Goal: Task Accomplishment & Management: Use online tool/utility

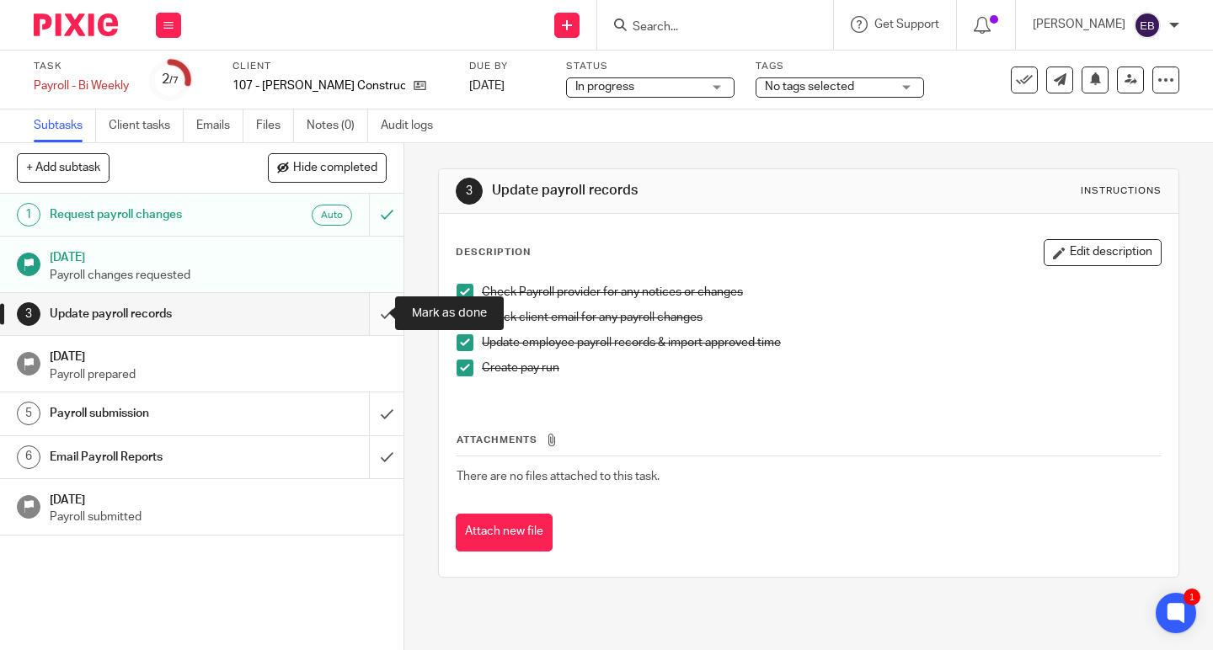
click at [367, 308] on input "submit" at bounding box center [201, 314] width 403 height 42
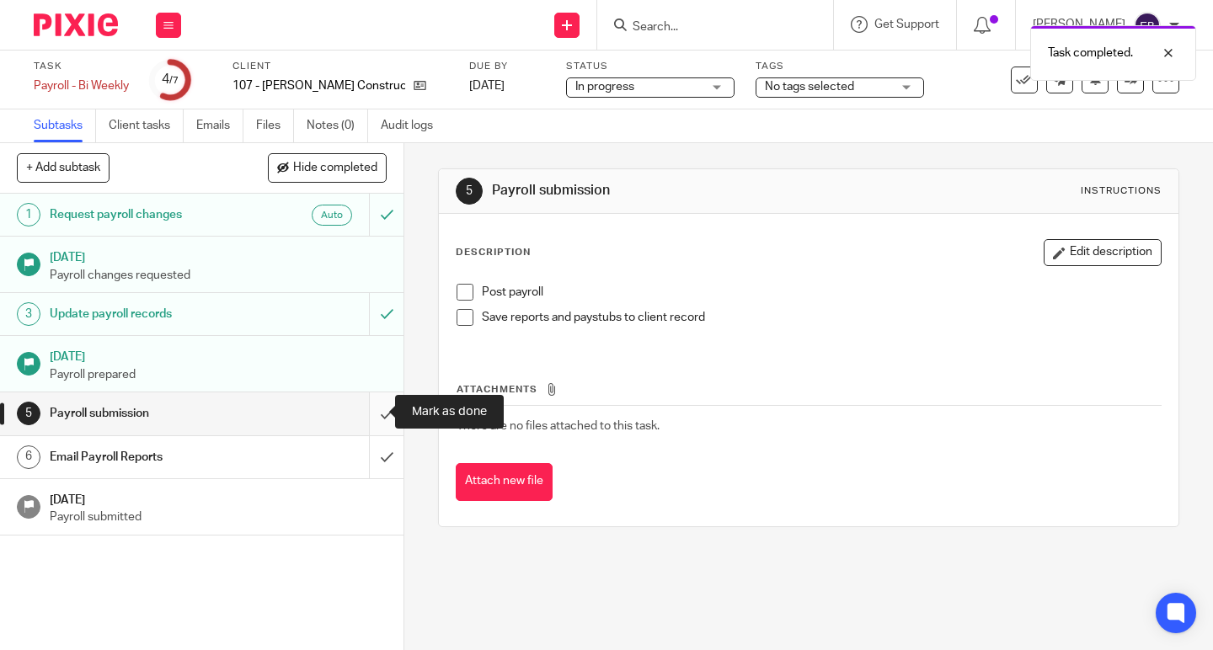
click at [370, 413] on input "submit" at bounding box center [201, 413] width 403 height 42
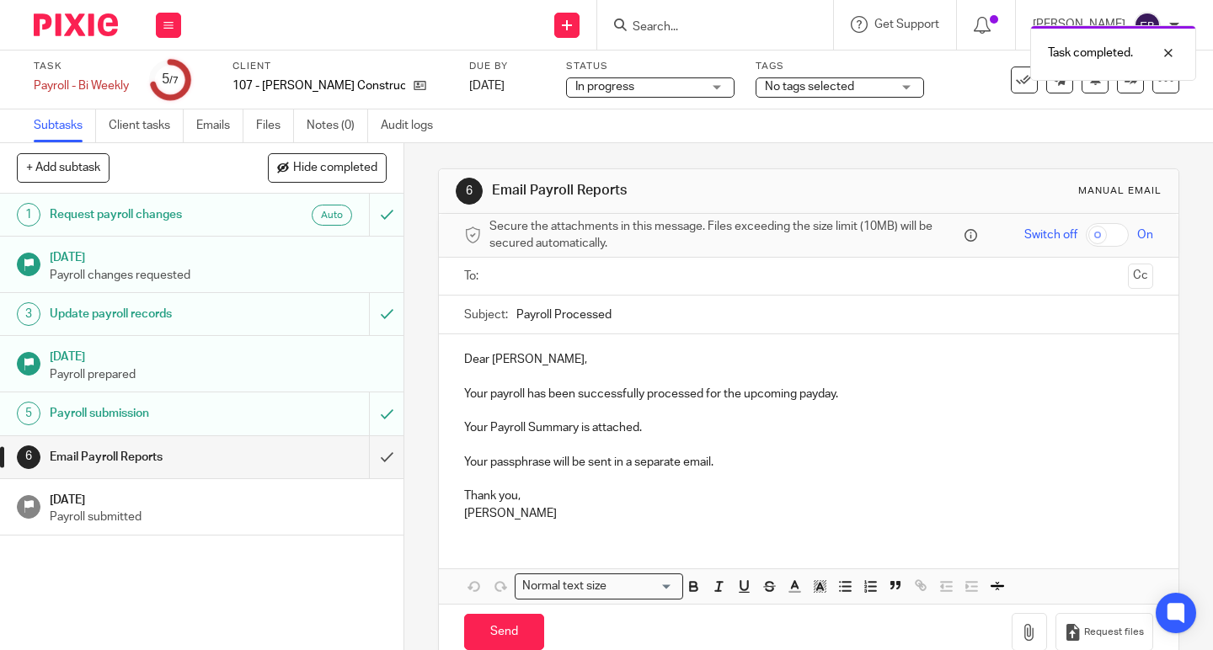
click at [529, 279] on input "text" at bounding box center [808, 276] width 626 height 19
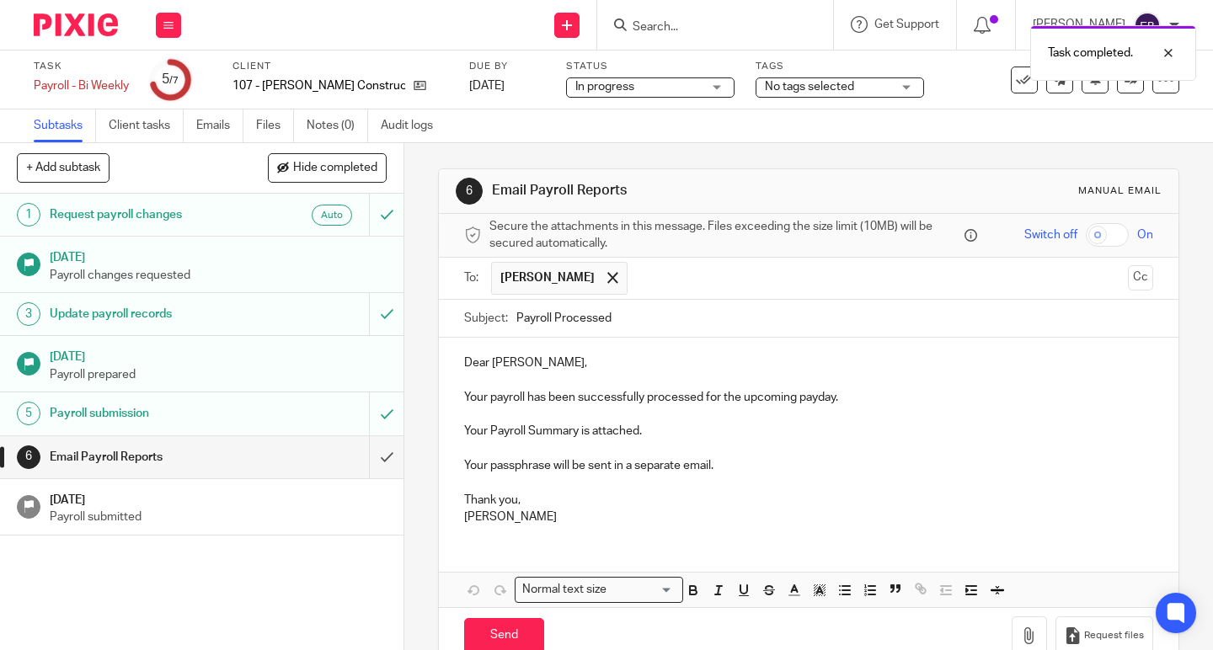
click at [636, 284] on input "text" at bounding box center [878, 278] width 484 height 33
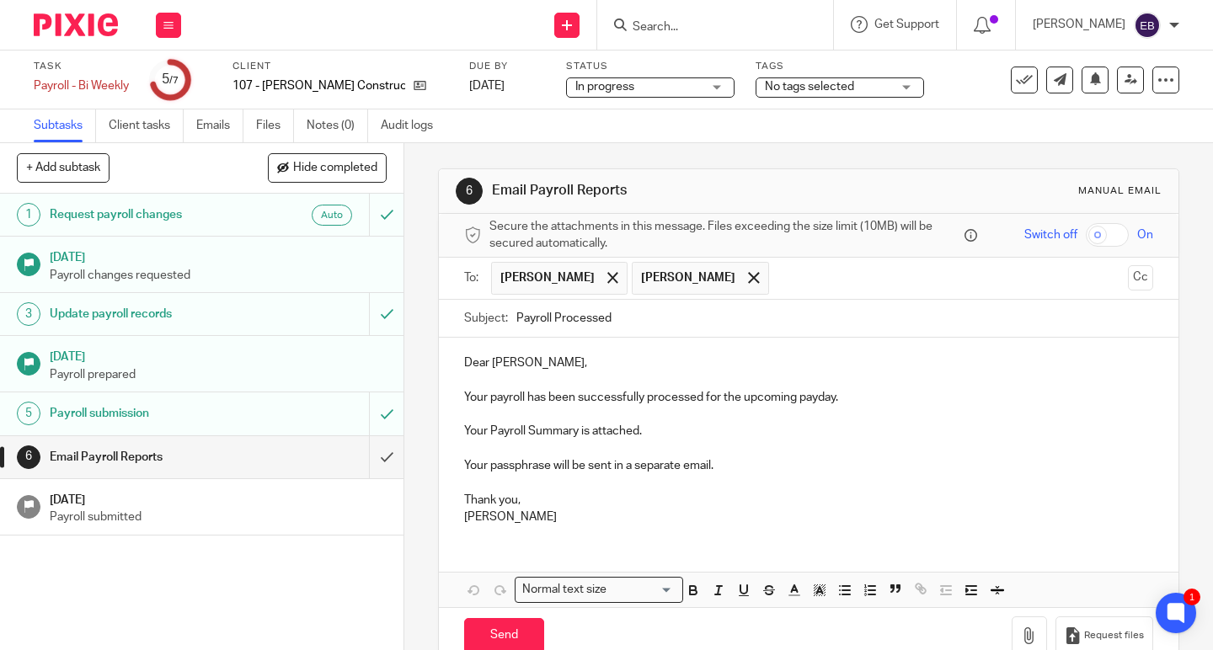
click at [484, 363] on p "Dear Katrina," at bounding box center [808, 363] width 689 height 17
click at [1091, 235] on input "checkbox" at bounding box center [1107, 235] width 43 height 24
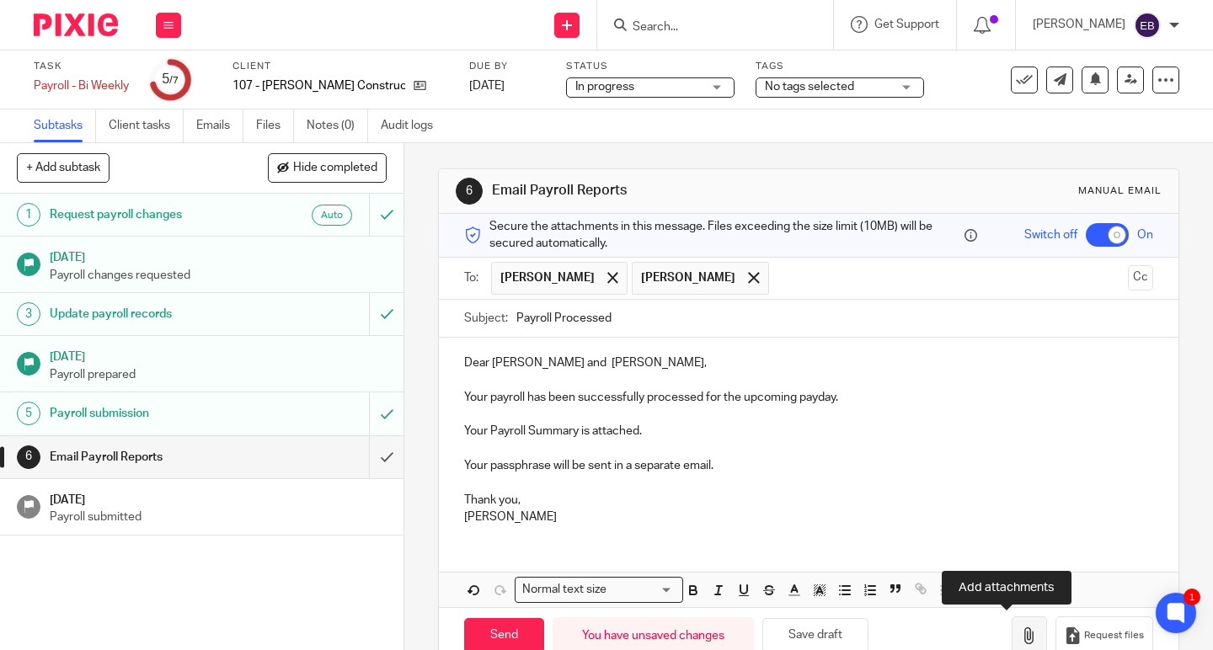
click at [1021, 633] on icon "button" at bounding box center [1029, 635] width 17 height 17
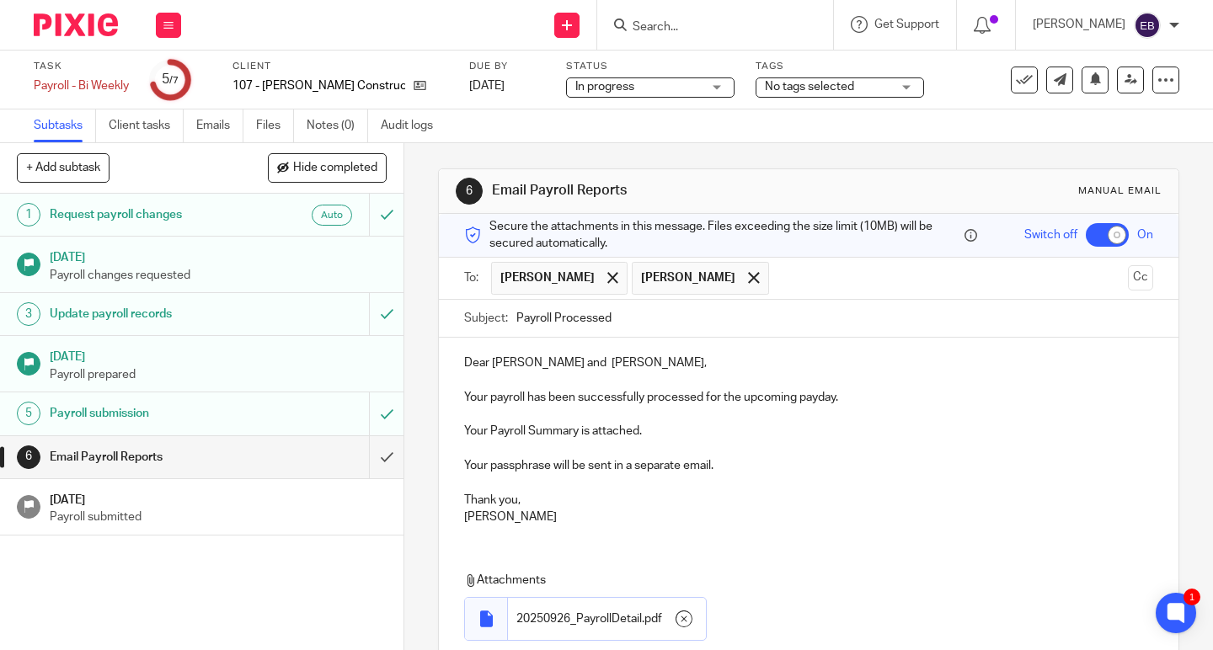
scroll to position [130, 0]
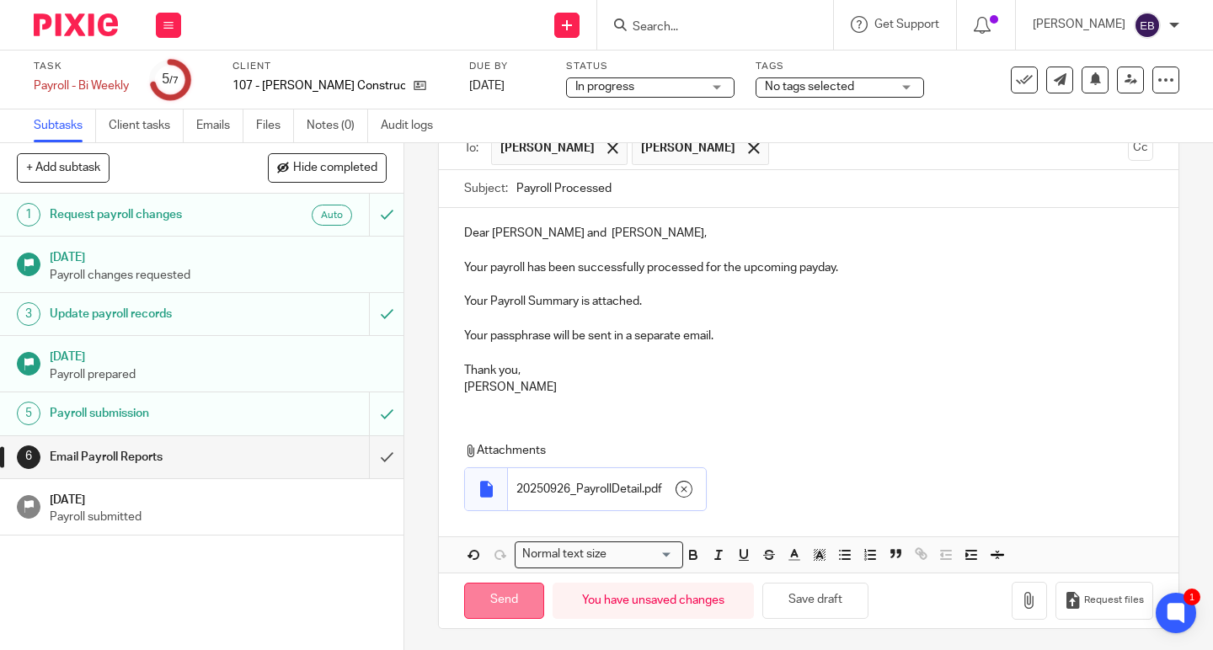
click at [524, 586] on input "Send" at bounding box center [504, 601] width 80 height 36
checkbox input "false"
type input "Sent"
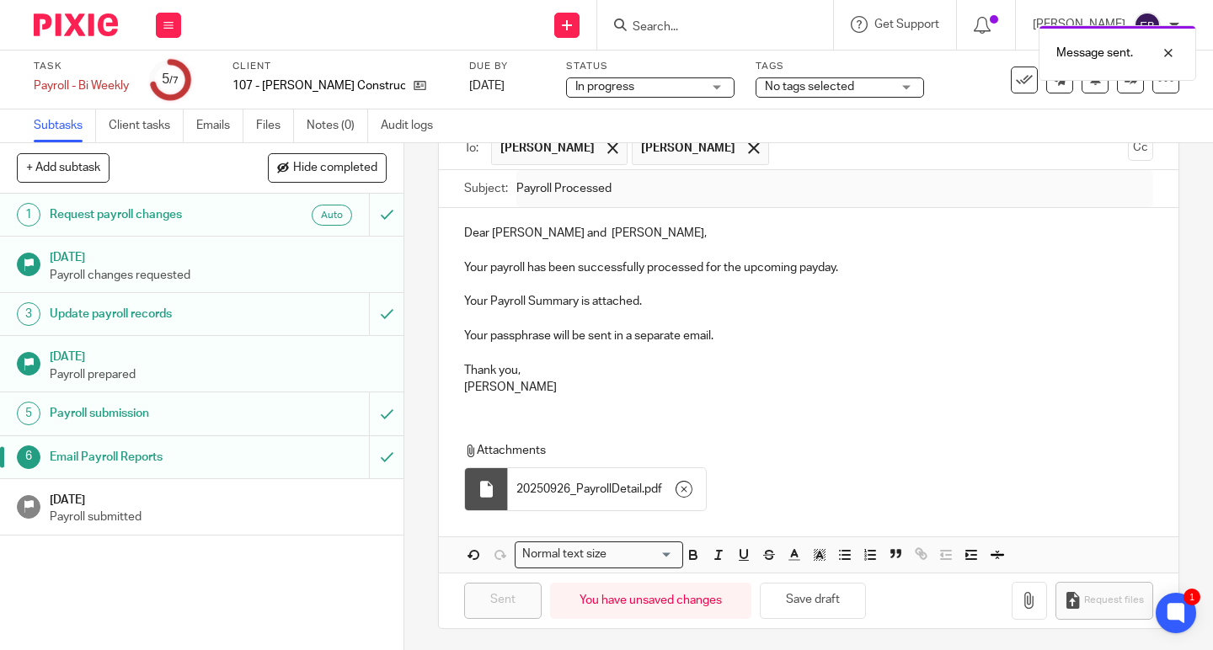
scroll to position [0, 0]
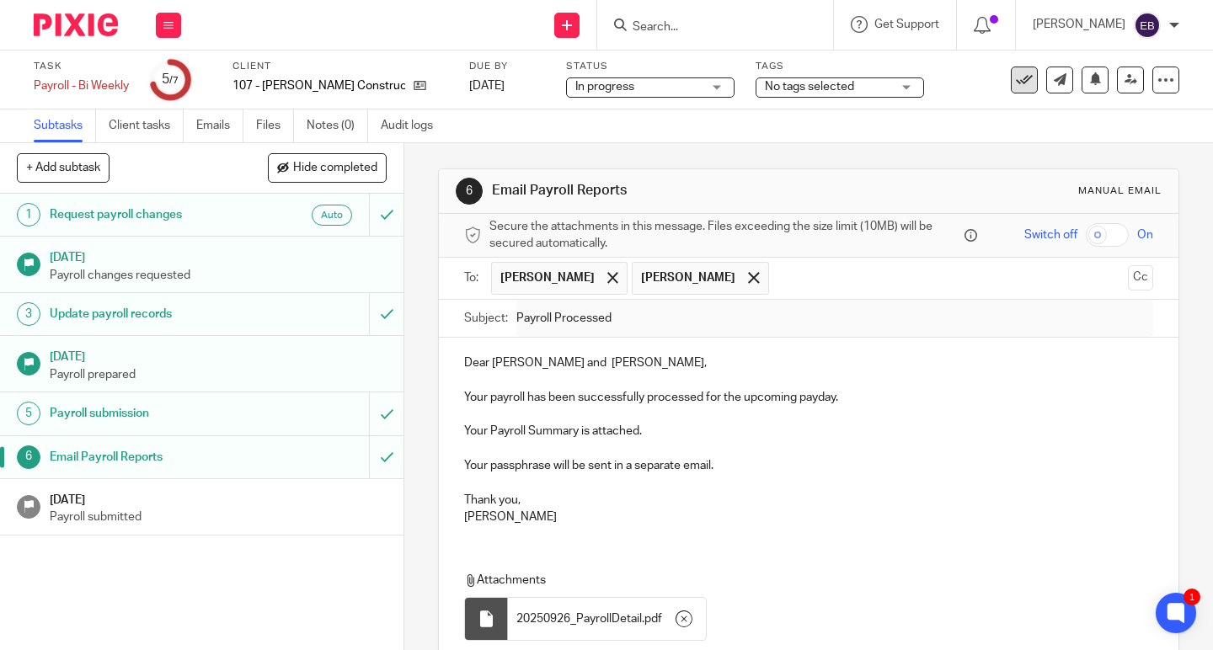
click at [1016, 85] on icon at bounding box center [1024, 80] width 17 height 17
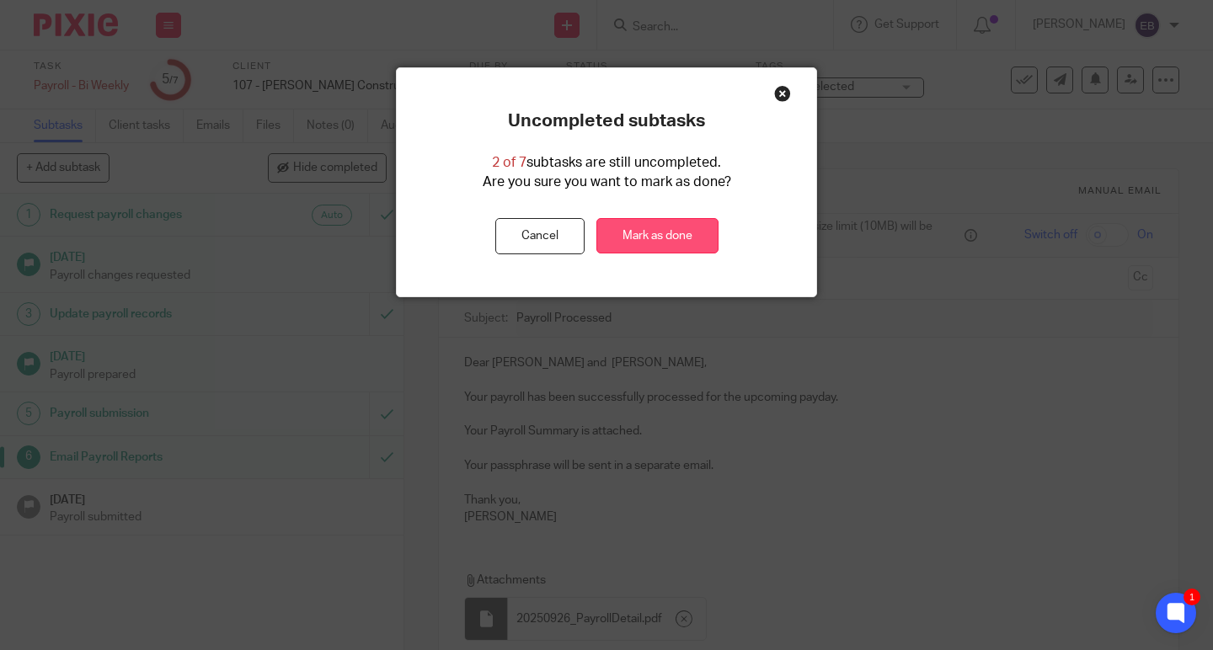
click at [675, 241] on link "Mark as done" at bounding box center [657, 236] width 122 height 36
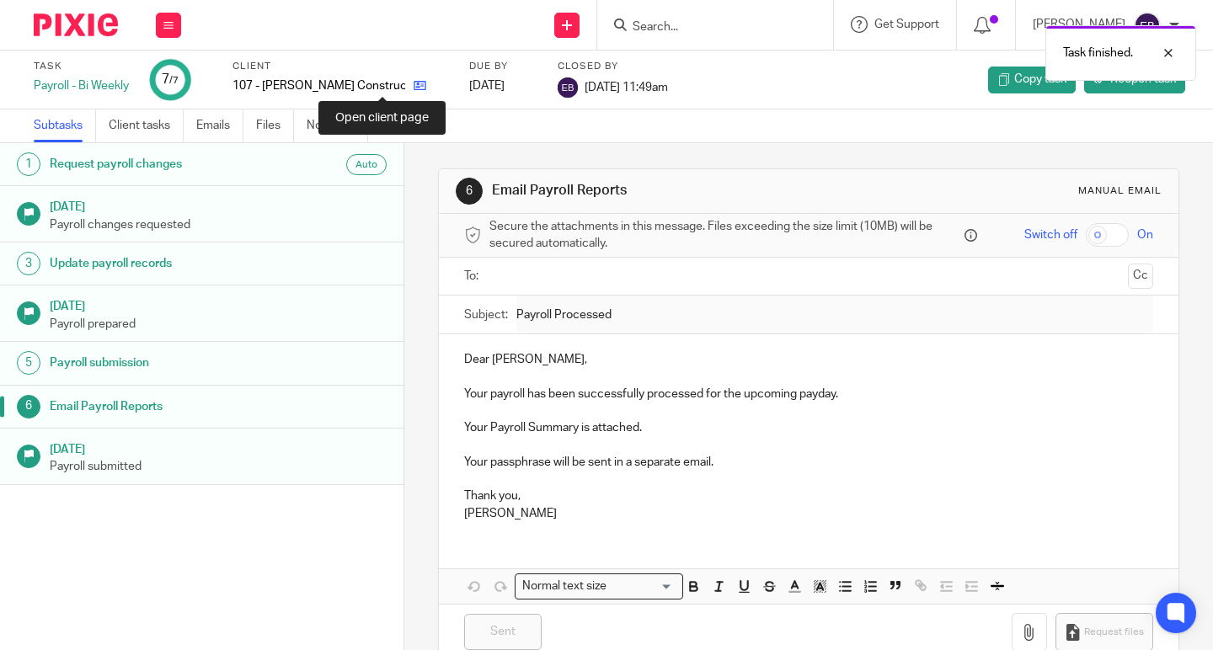
click at [414, 88] on icon at bounding box center [420, 85] width 13 height 13
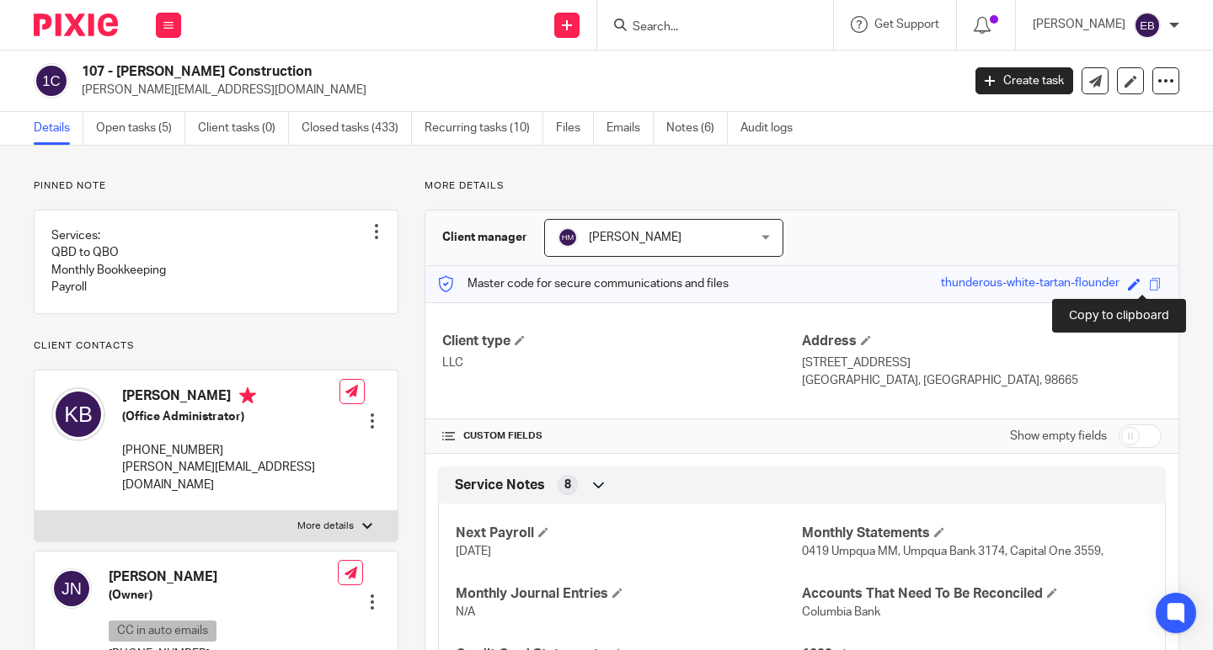
click at [1149, 286] on span at bounding box center [1155, 284] width 13 height 13
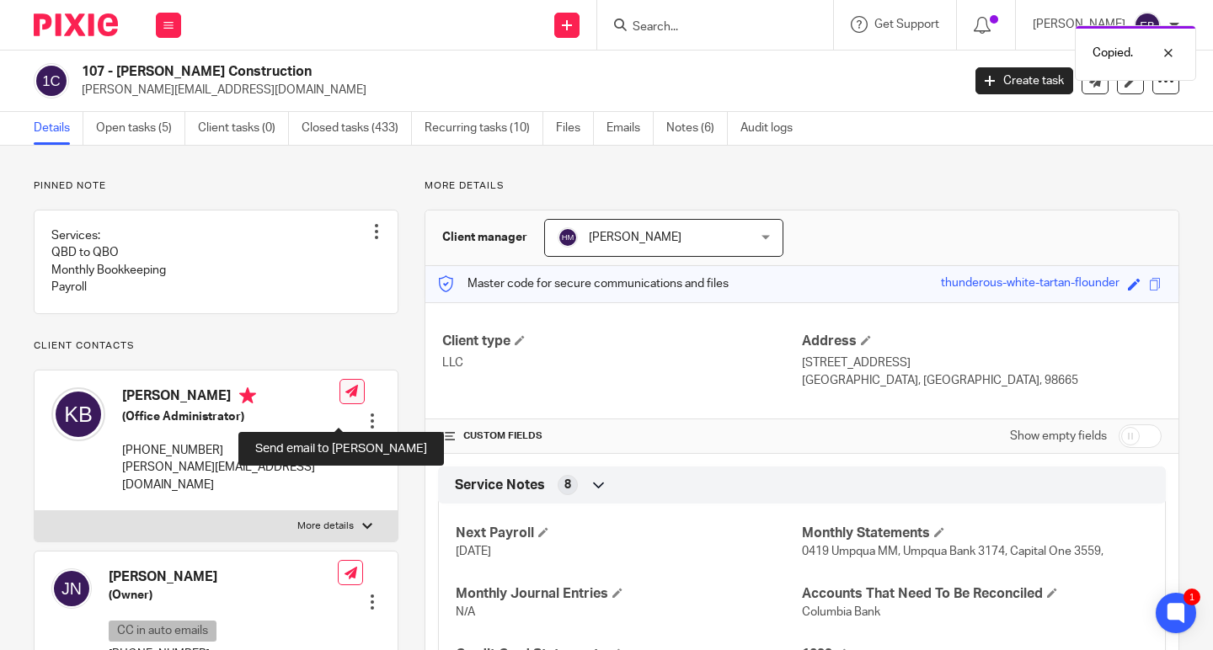
click at [345, 398] on icon at bounding box center [351, 391] width 13 height 13
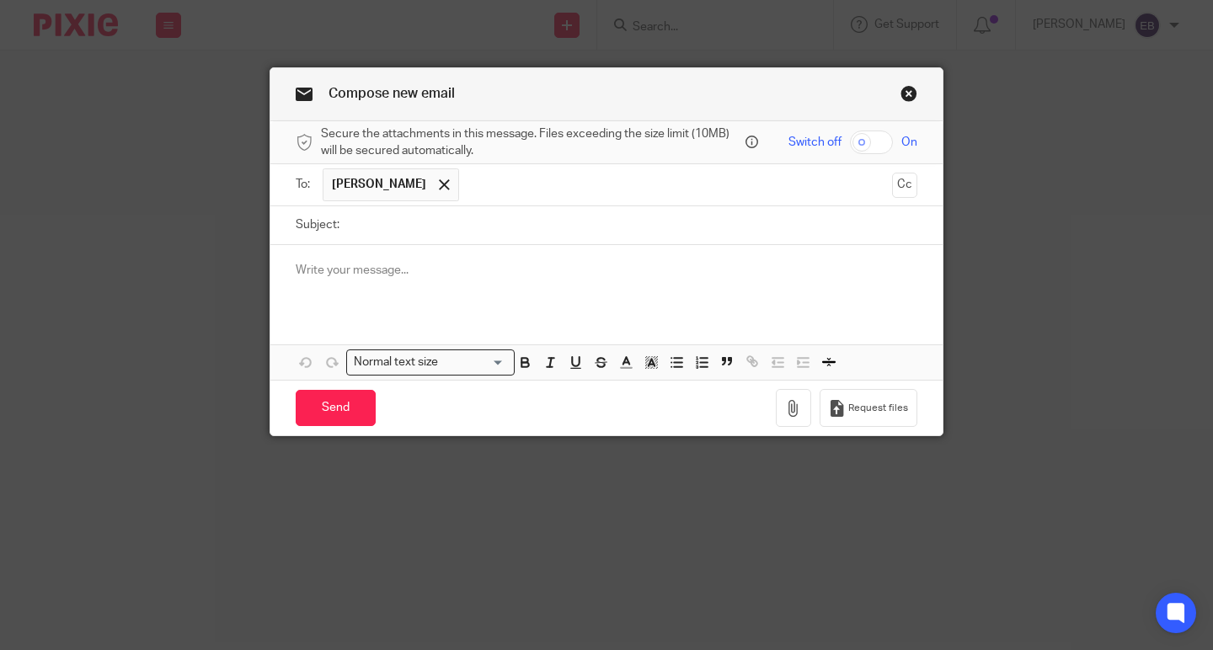
click at [516, 179] on input "text" at bounding box center [675, 184] width 417 height 33
click at [463, 235] on input "Subject:" at bounding box center [632, 225] width 569 height 38
click at [426, 230] on input "Passphrease" at bounding box center [632, 225] width 569 height 38
type input "Passphrase"
click at [360, 267] on p at bounding box center [607, 270] width 622 height 17
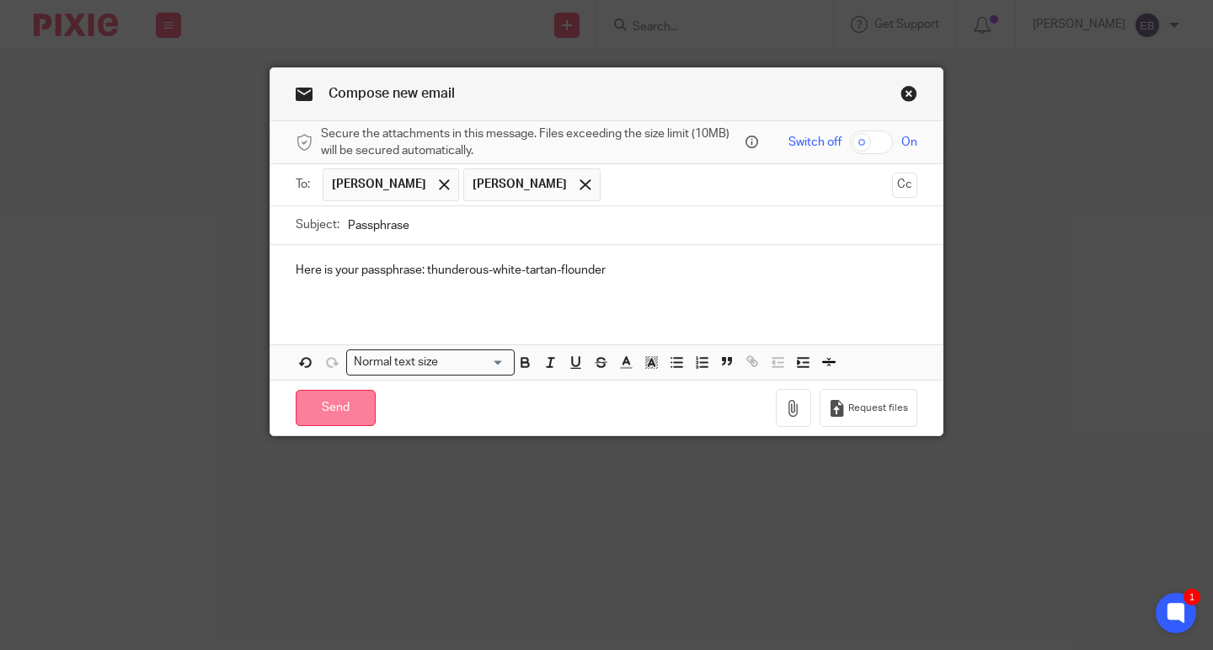
click at [319, 413] on input "Send" at bounding box center [336, 408] width 80 height 36
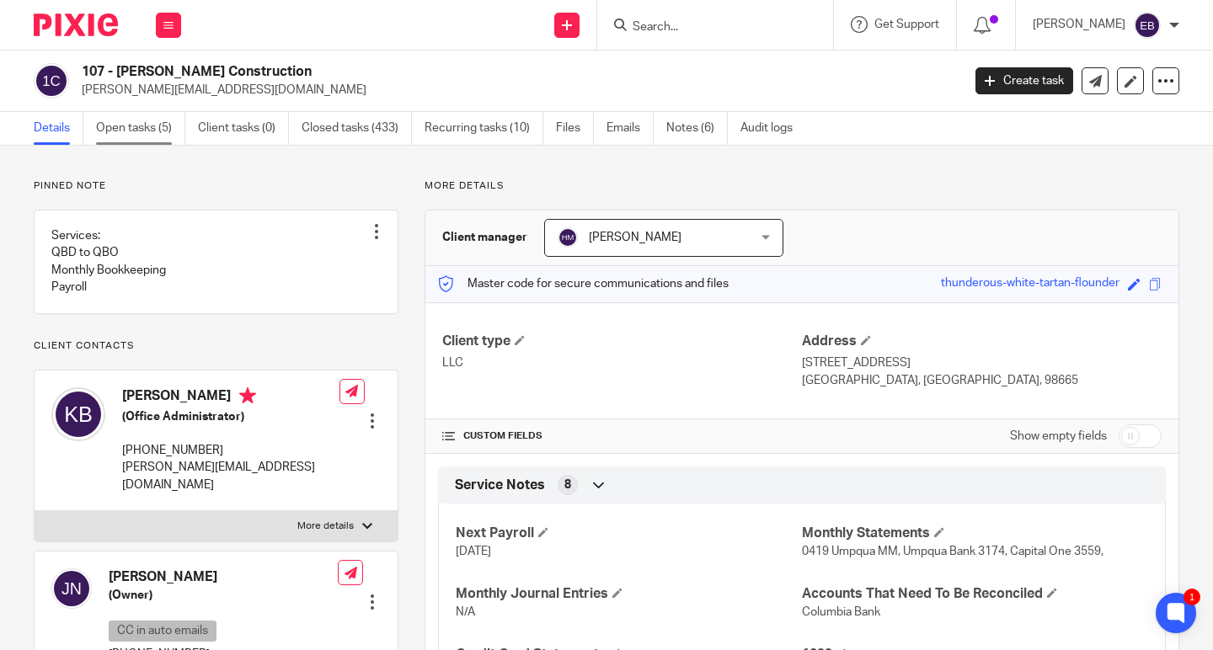
click at [126, 138] on link "Open tasks (5)" at bounding box center [140, 128] width 89 height 33
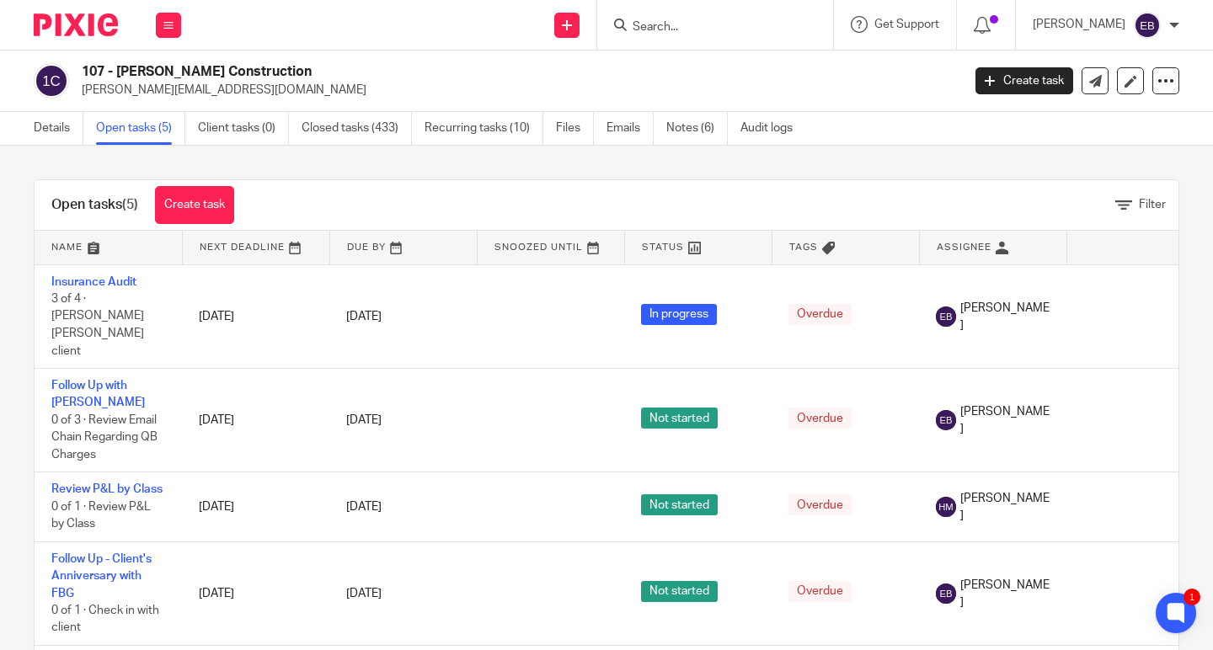
click at [691, 31] on input "Search" at bounding box center [707, 27] width 152 height 15
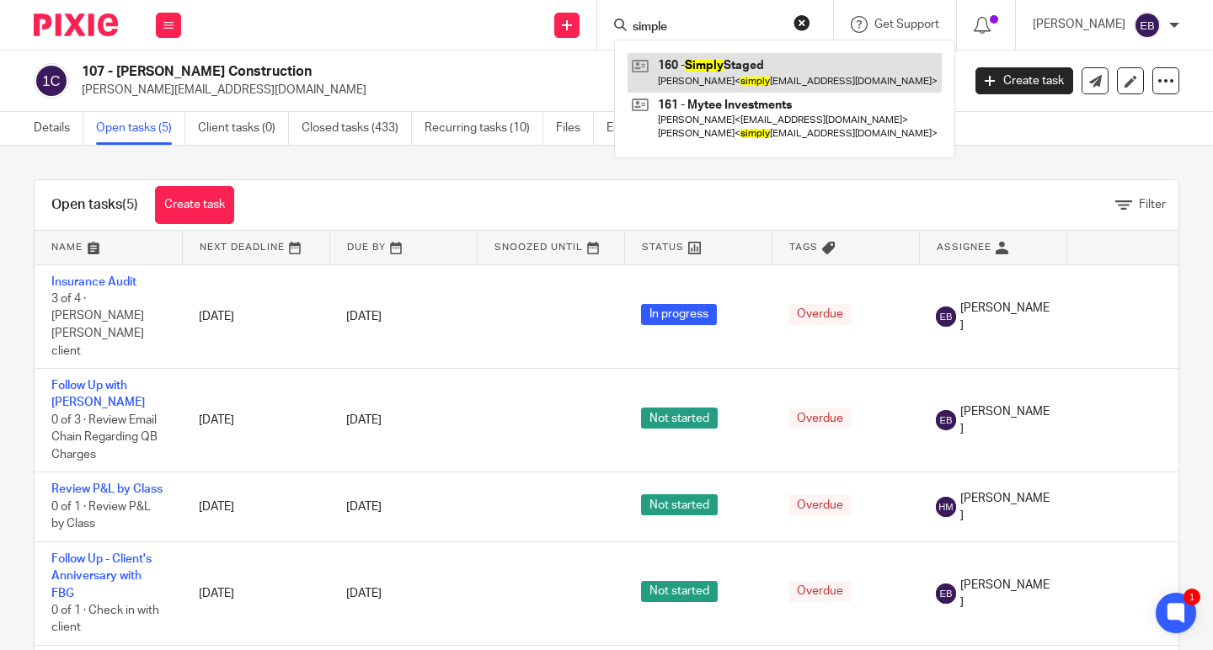
type input "simple"
drag, startPoint x: 709, startPoint y: 66, endPoint x: 689, endPoint y: 76, distance: 22.6
click at [708, 66] on link at bounding box center [784, 72] width 314 height 39
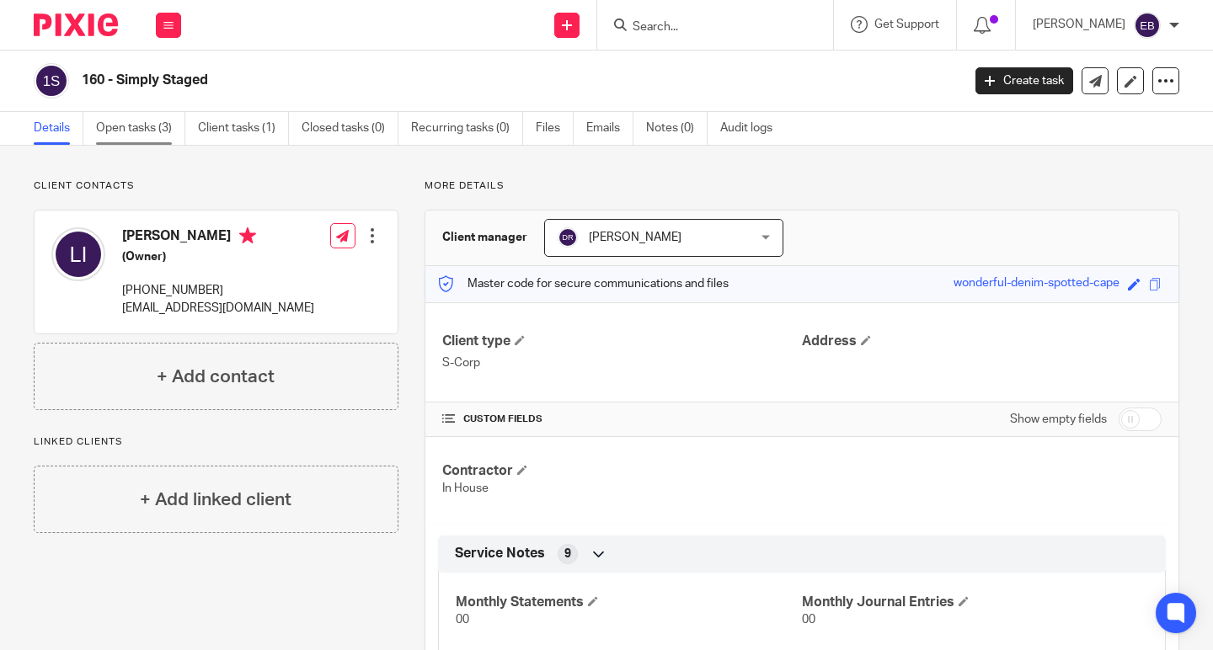
click at [156, 133] on link "Open tasks (3)" at bounding box center [140, 128] width 89 height 33
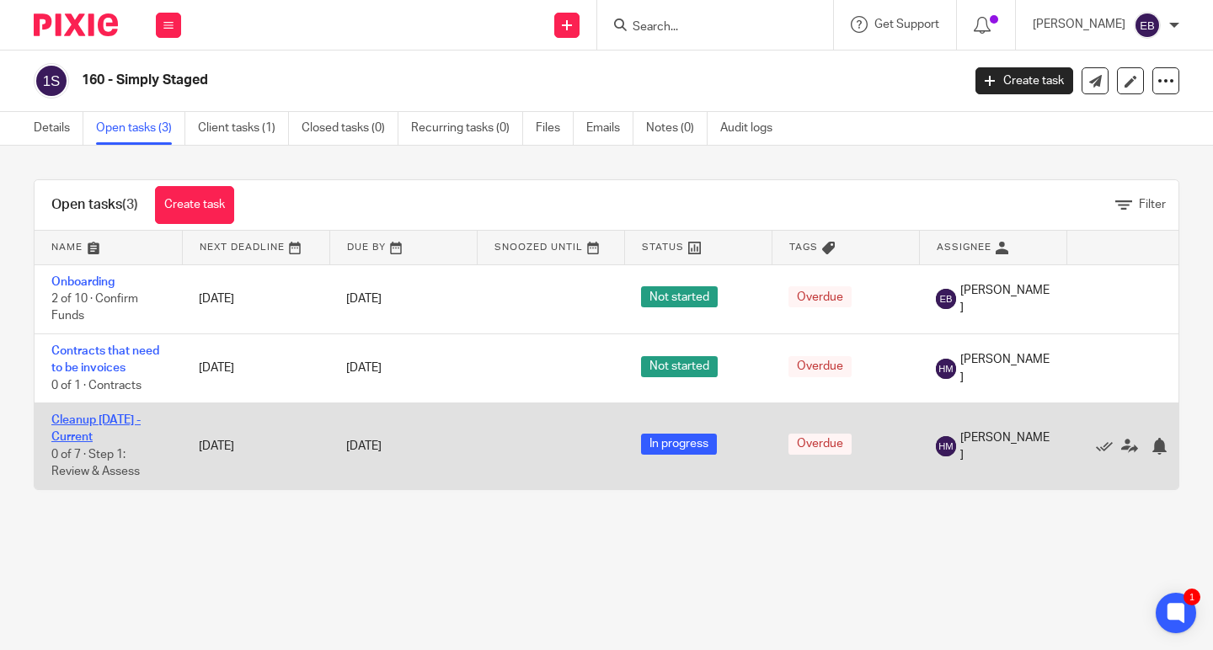
click at [70, 422] on link "Cleanup [DATE] - Current" at bounding box center [95, 428] width 89 height 29
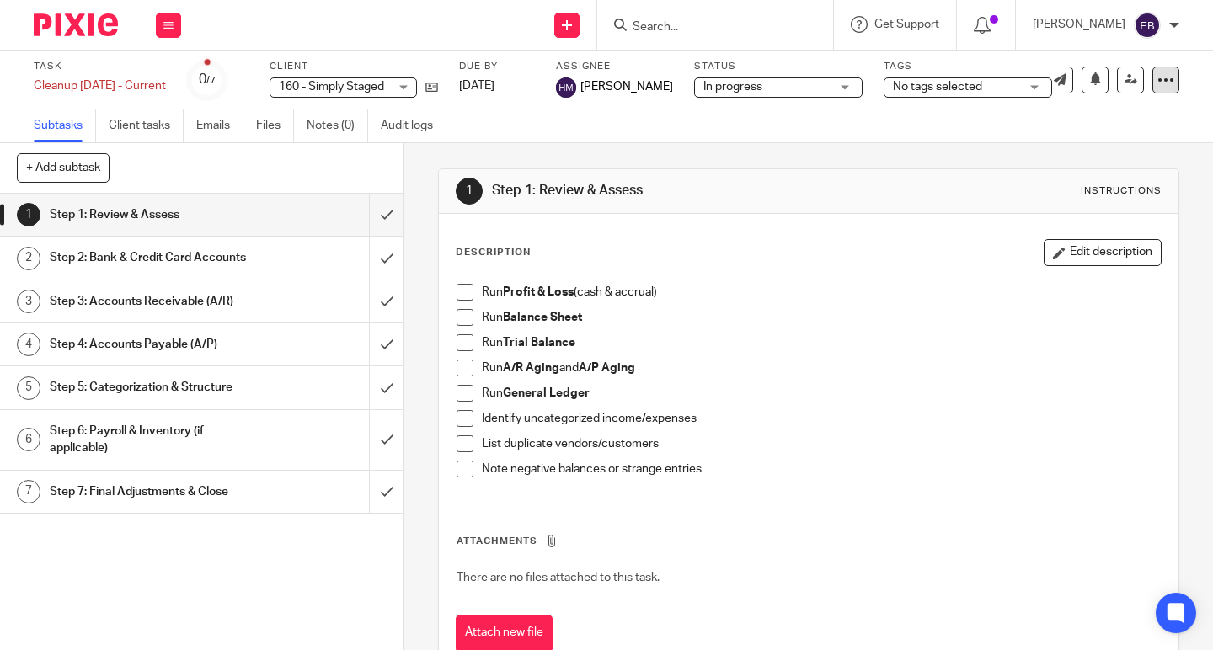
click at [1157, 83] on icon at bounding box center [1165, 80] width 17 height 17
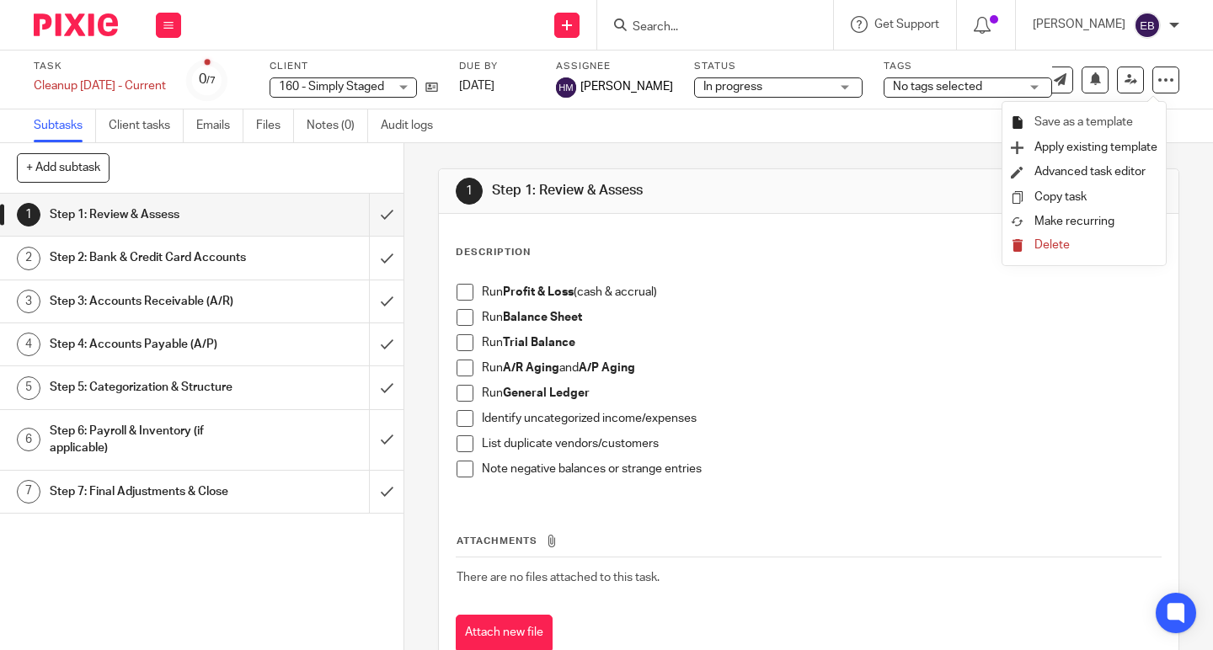
click at [1113, 120] on span "Save as a template" at bounding box center [1083, 122] width 99 height 12
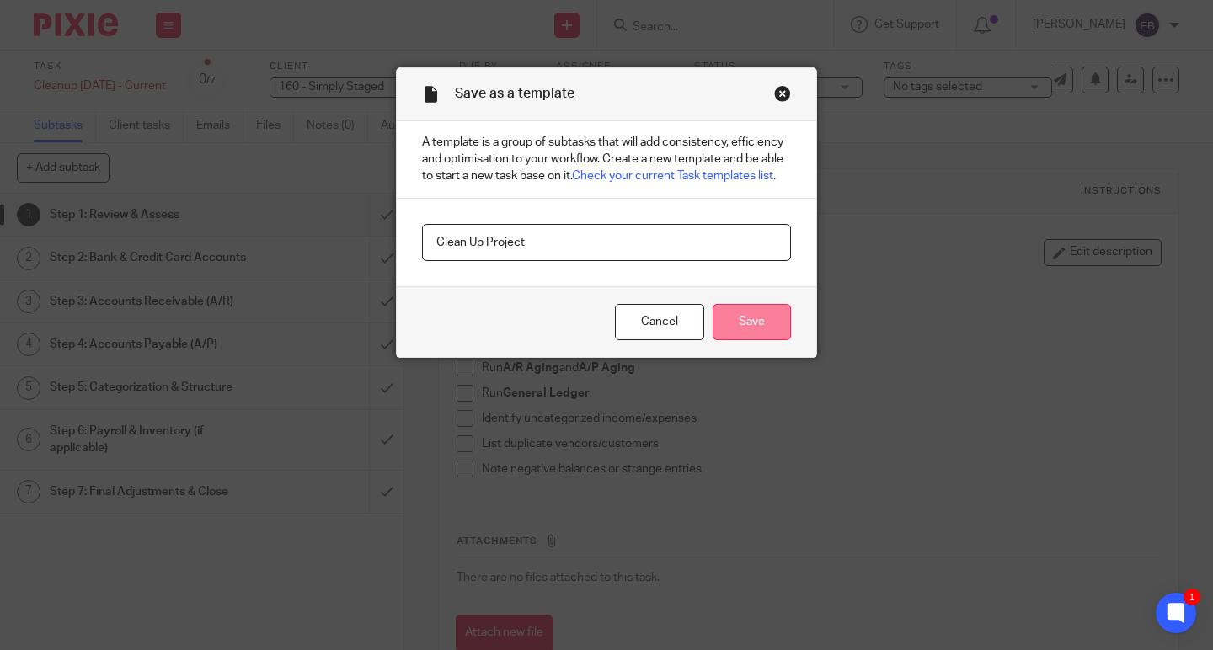
type input "Clean Up Project"
click at [738, 324] on input "Save" at bounding box center [751, 322] width 78 height 36
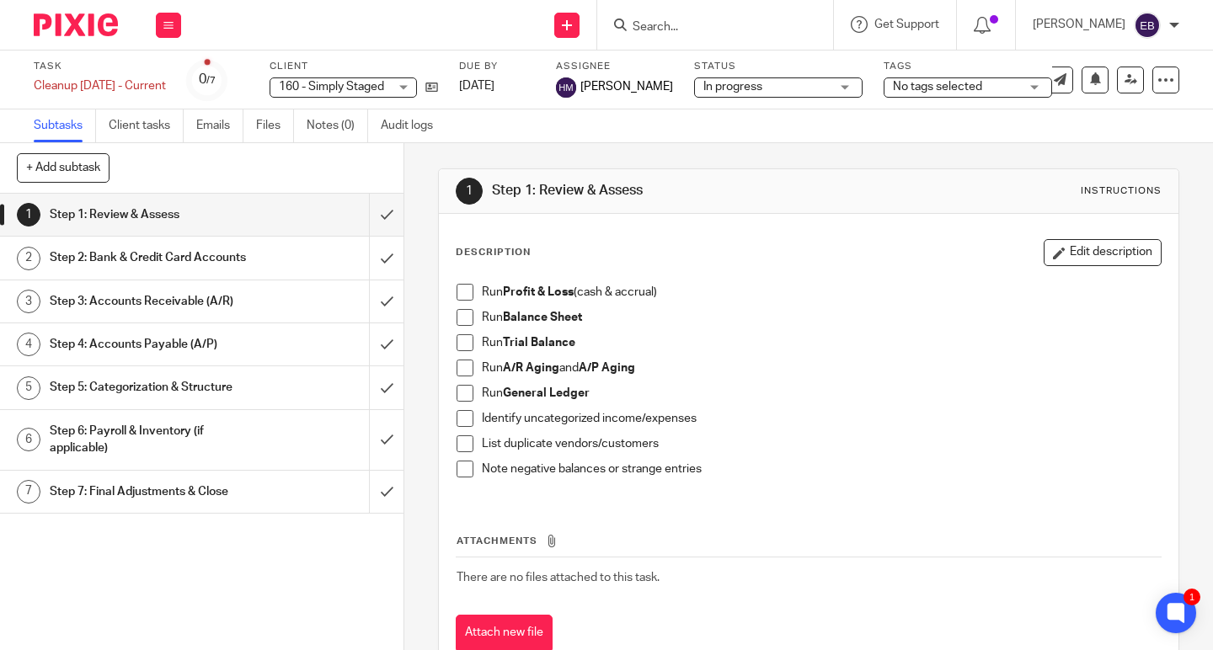
click at [243, 259] on div "Step 2: Bank & Credit Card Accounts" at bounding box center [201, 257] width 302 height 25
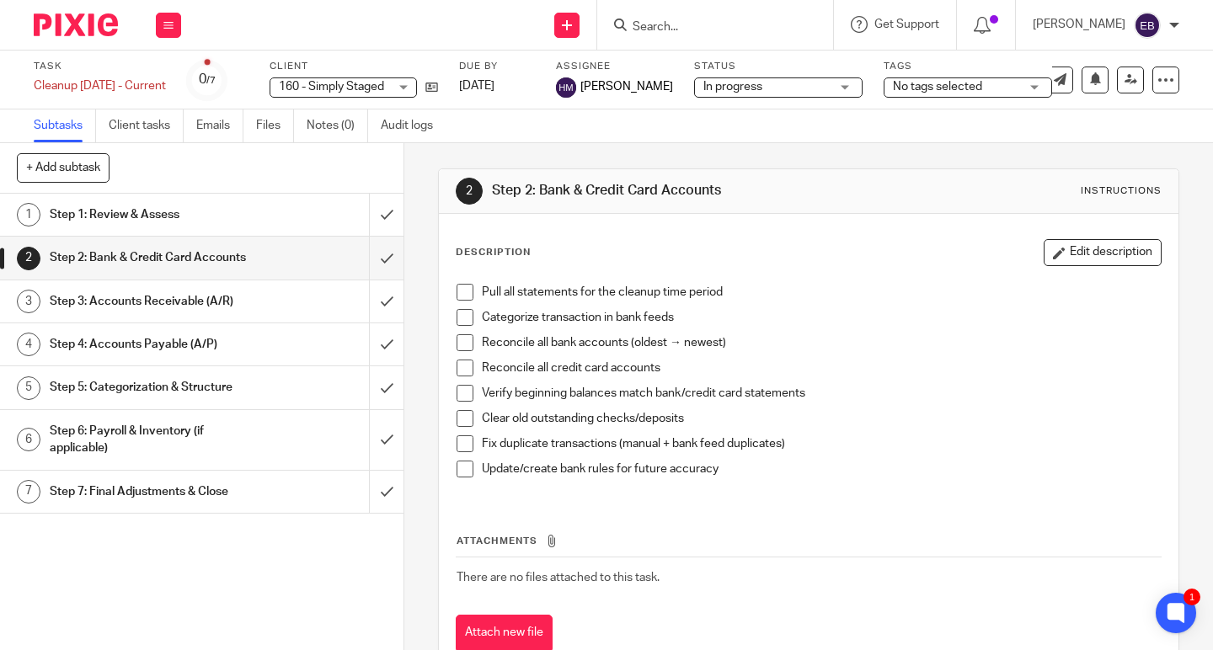
click at [263, 314] on div "Step 3: Accounts Receivable (A/R)" at bounding box center [201, 301] width 302 height 25
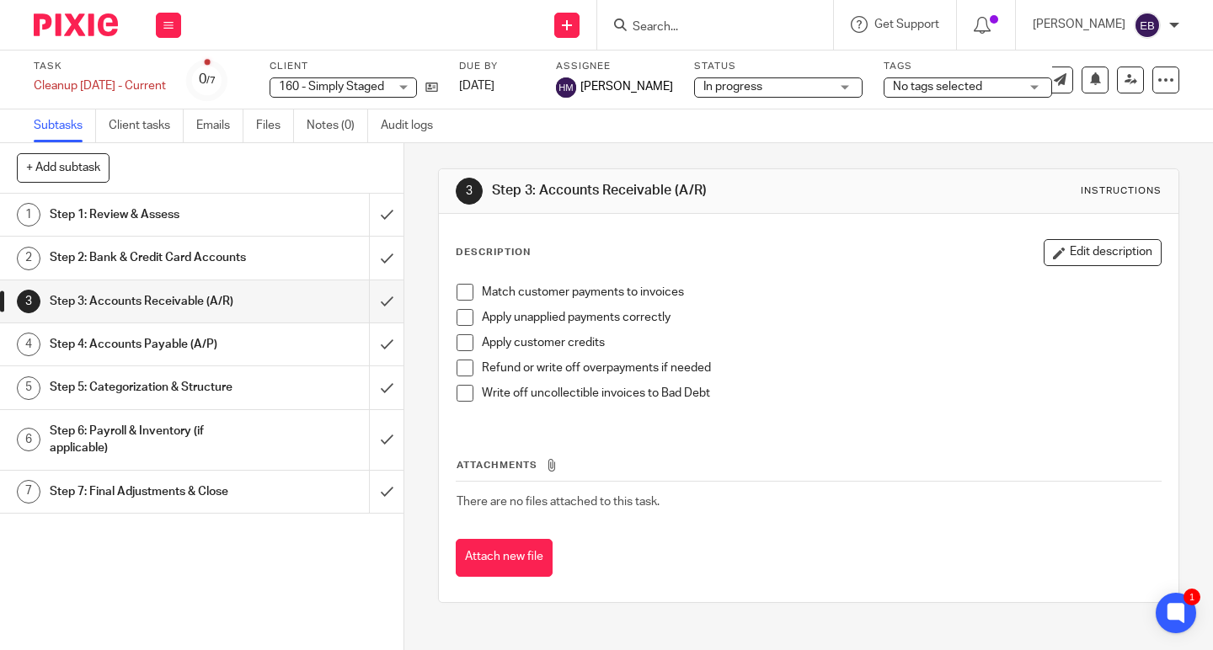
click at [253, 357] on div "Step 4: Accounts Payable (A/P)" at bounding box center [201, 344] width 302 height 25
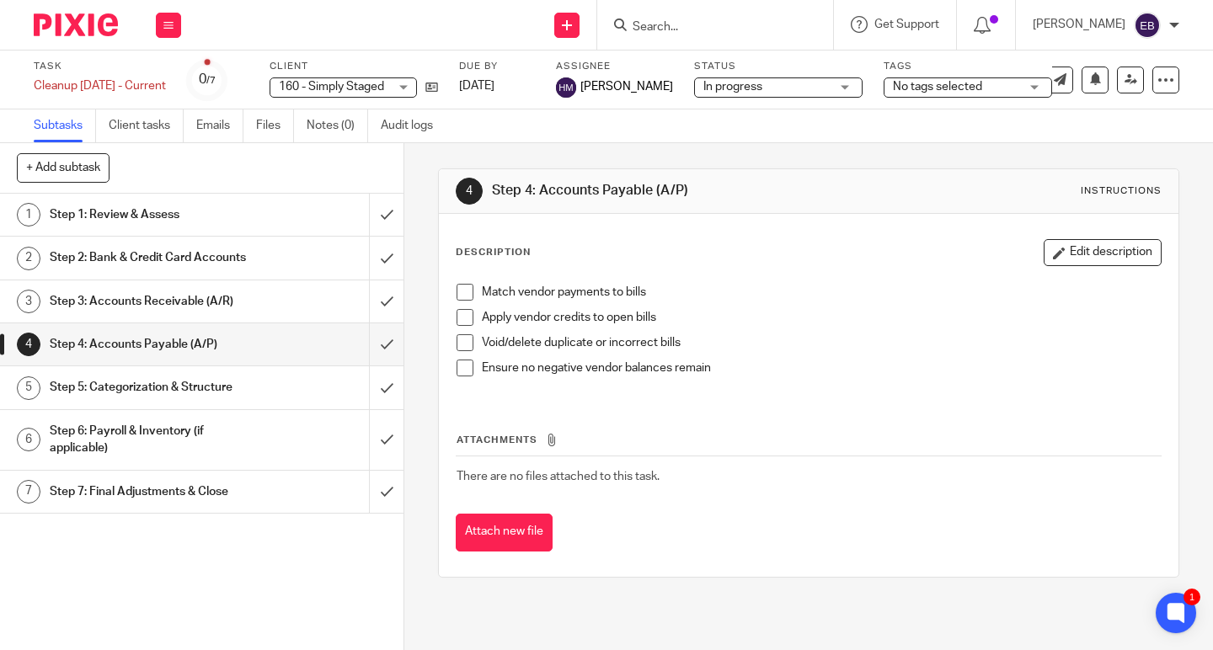
click at [257, 205] on div "Step 1: Review & Assess" at bounding box center [201, 214] width 302 height 25
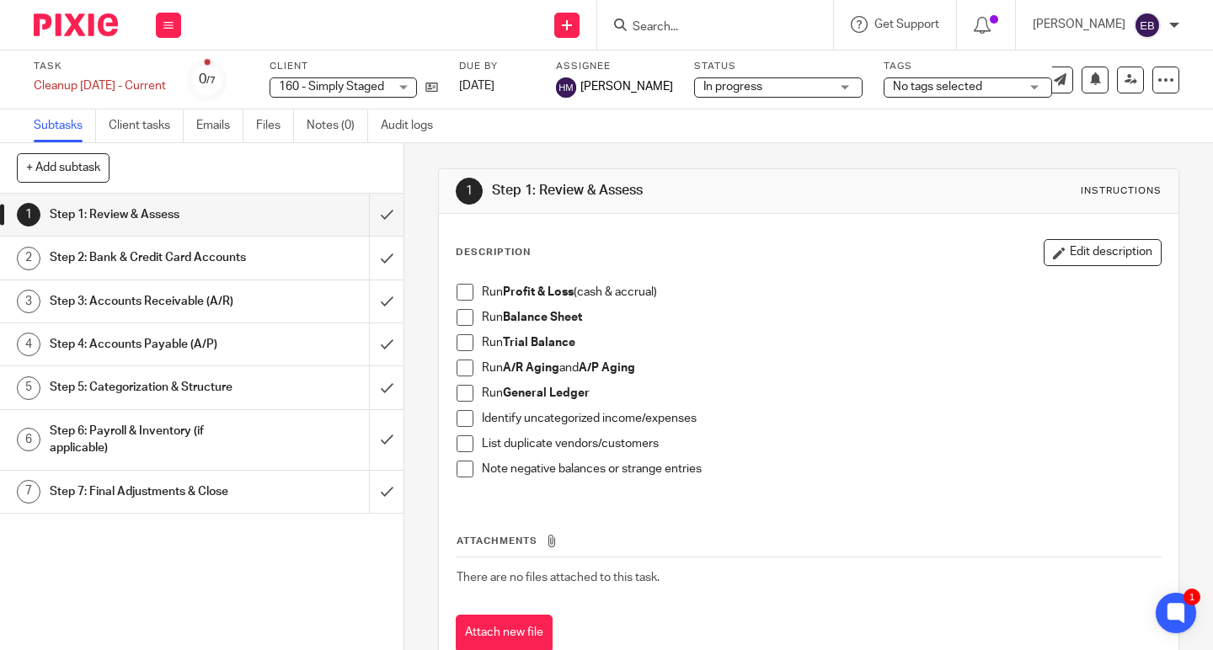
click at [653, 21] on input "Search" at bounding box center [707, 27] width 152 height 15
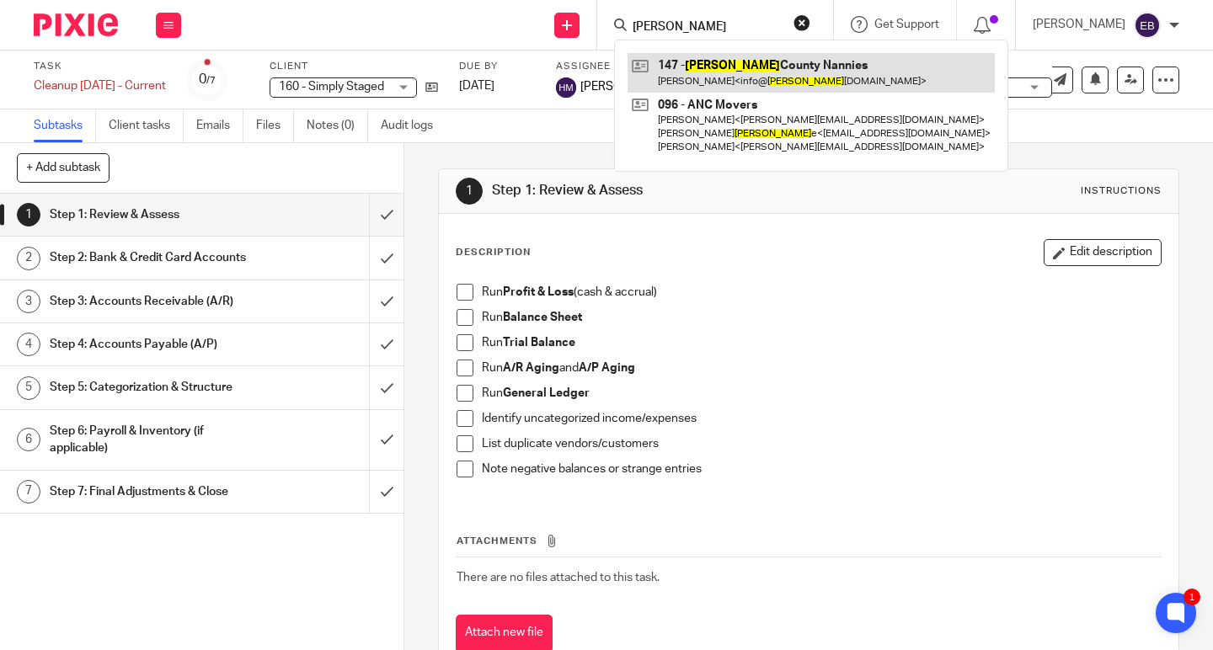
type input "[PERSON_NAME]"
drag, startPoint x: 680, startPoint y: 71, endPoint x: 668, endPoint y: 77, distance: 13.9
click at [679, 72] on link at bounding box center [810, 72] width 367 height 39
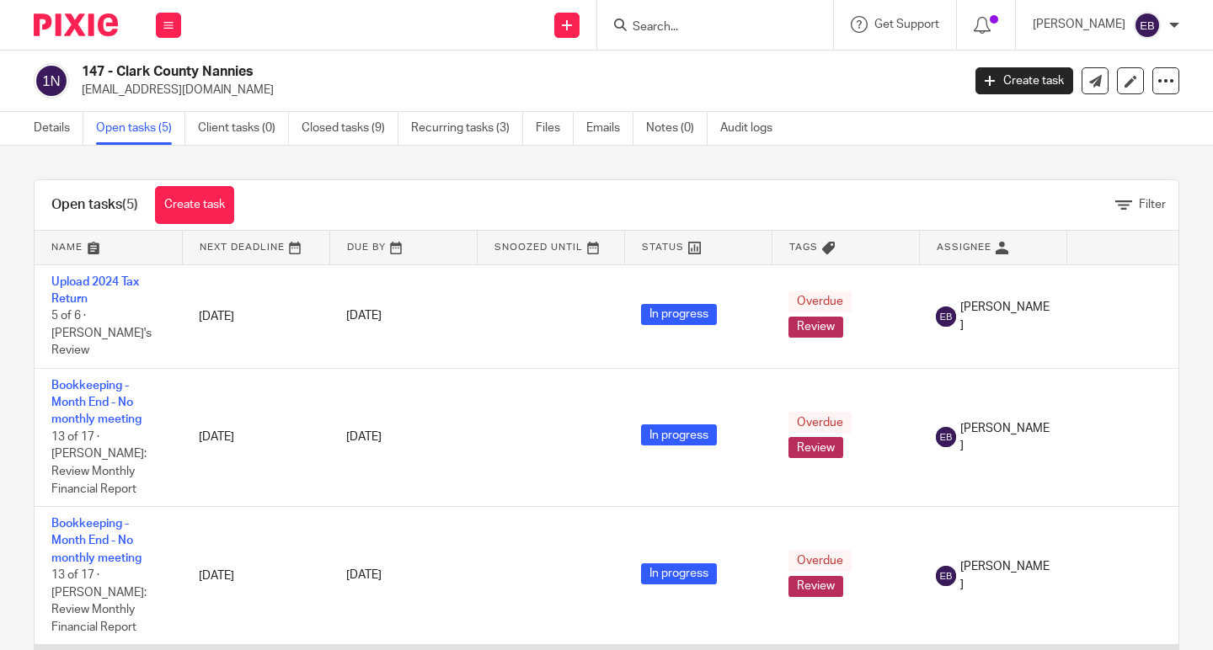
scroll to position [38, 0]
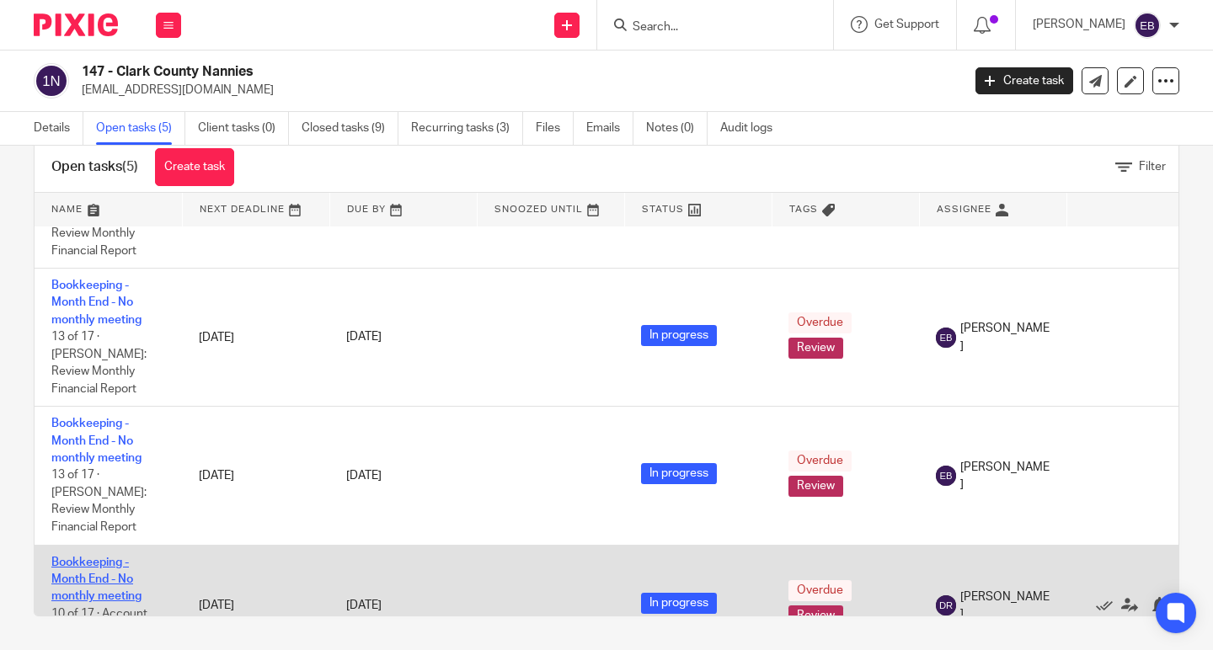
click at [100, 557] on link "Bookkeeping - Month End - No monthly meeting" at bounding box center [96, 580] width 90 height 46
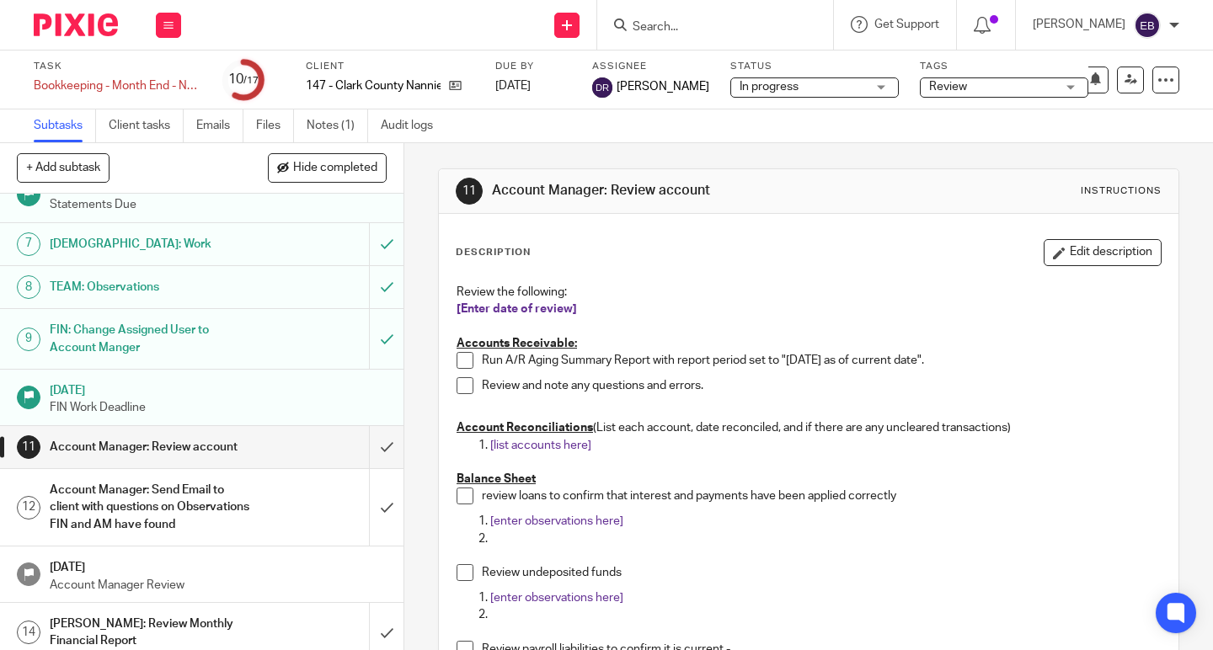
scroll to position [510, 0]
